Goal: Download file/media

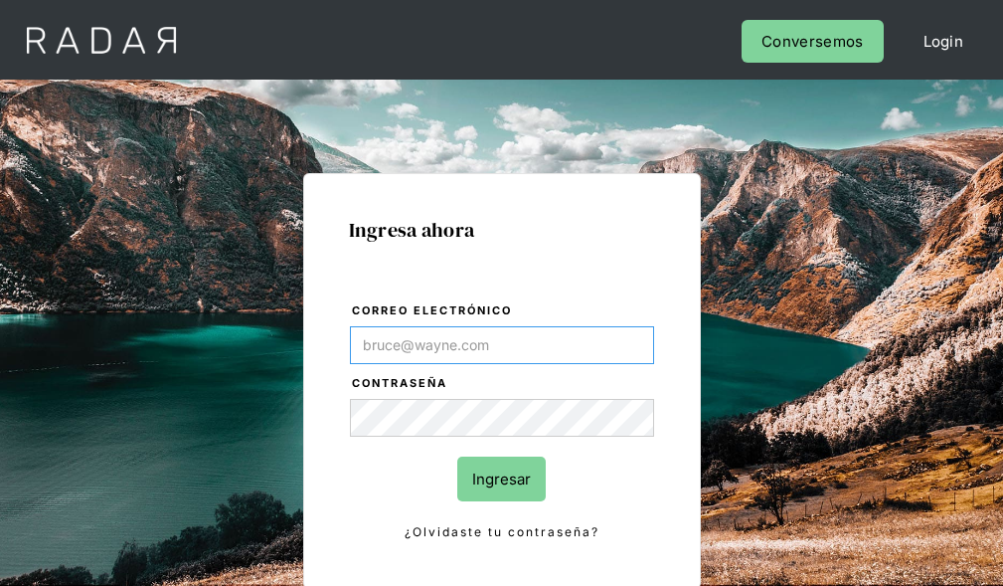
type input "[EMAIL_ADDRESS][PERSON_NAME][DOMAIN_NAME]"
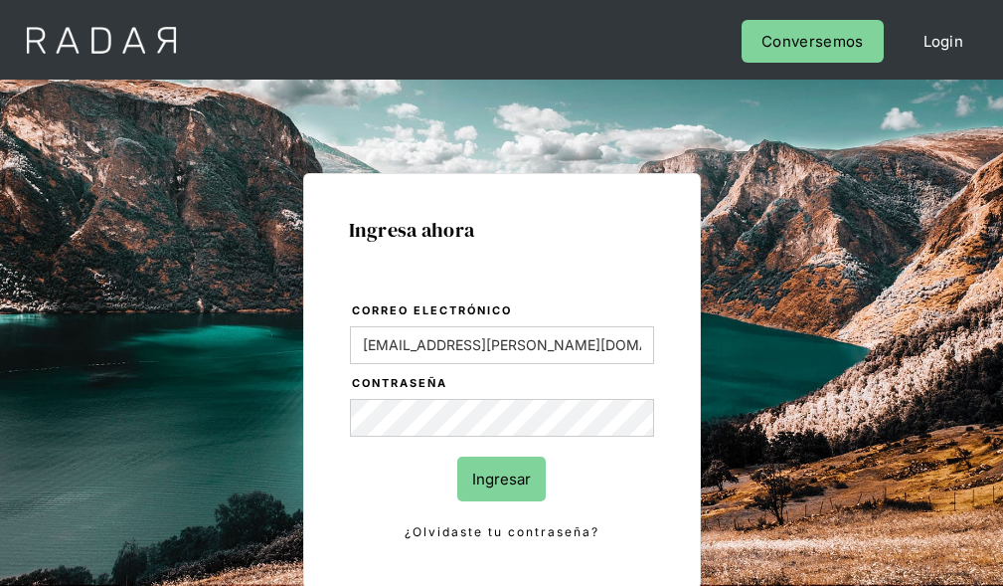
click at [501, 478] on input "Ingresar" at bounding box center [501, 478] width 88 height 45
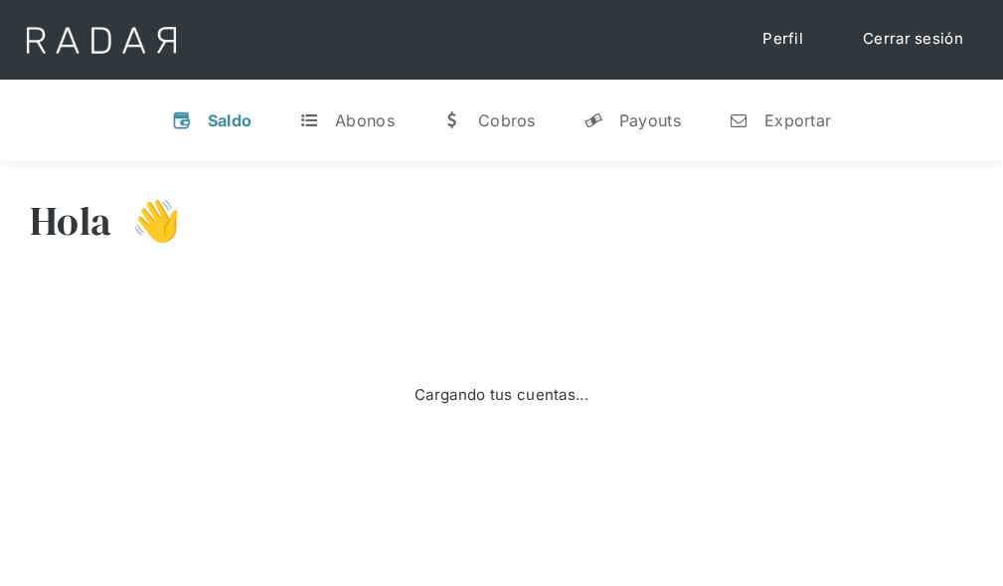
select select "7"
click at [779, 119] on div "Exportar" at bounding box center [798, 120] width 67 height 20
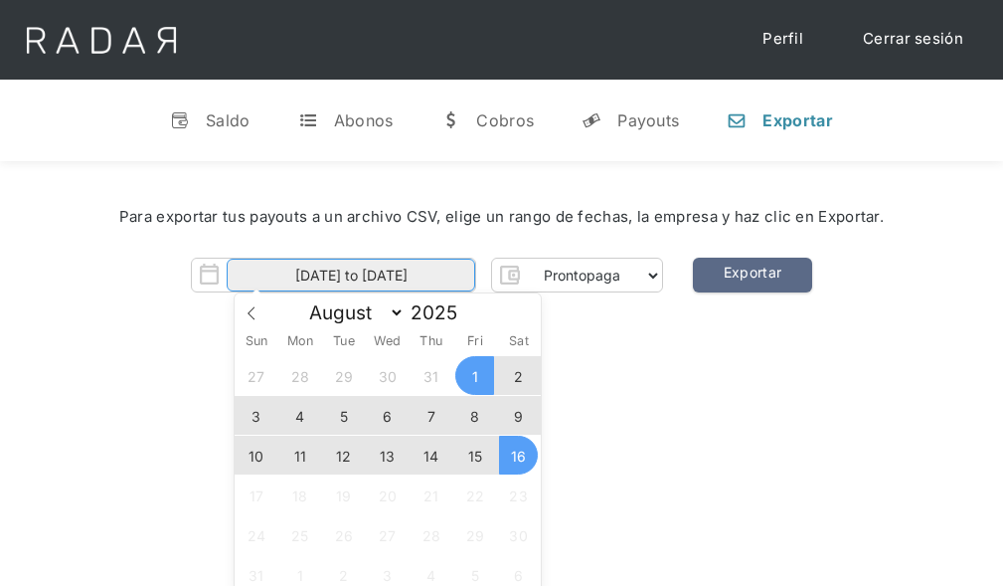
select select "prontopaga"
click at [351, 275] on input "[DATE] to [DATE]" at bounding box center [351, 275] width 249 height 33
click at [475, 455] on span "15" at bounding box center [474, 454] width 39 height 39
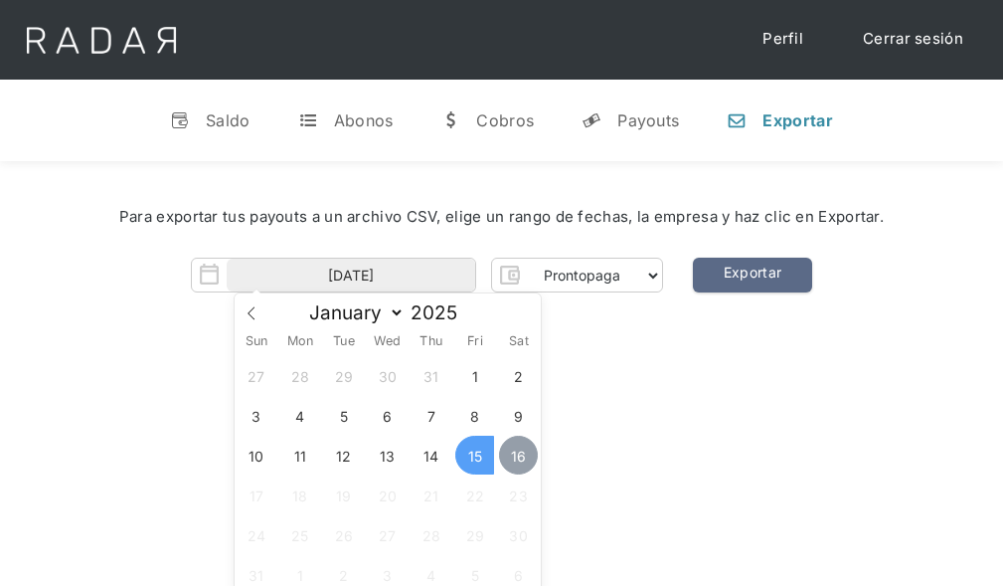
click at [519, 455] on span "16" at bounding box center [518, 454] width 39 height 39
type input "[DATE] to [DATE]"
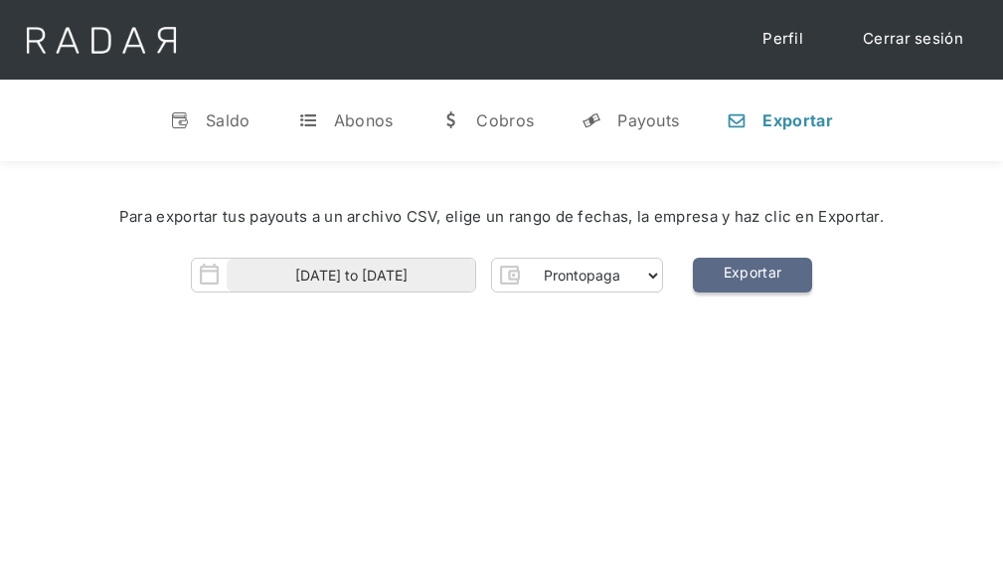
click at [752, 275] on link "Exportar" at bounding box center [752, 275] width 119 height 35
